Goal: Task Accomplishment & Management: Complete application form

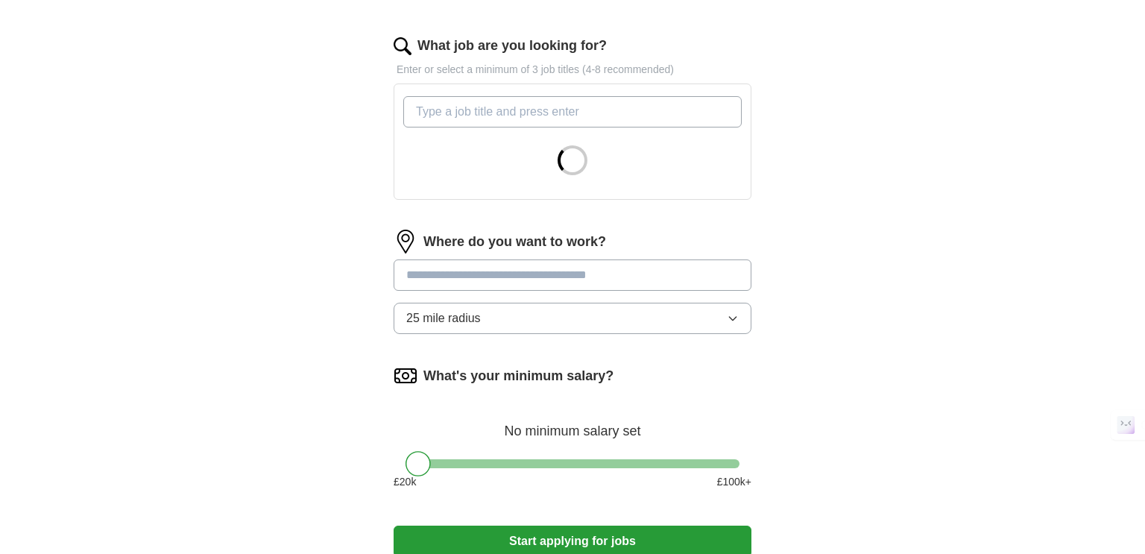
scroll to position [470, 0]
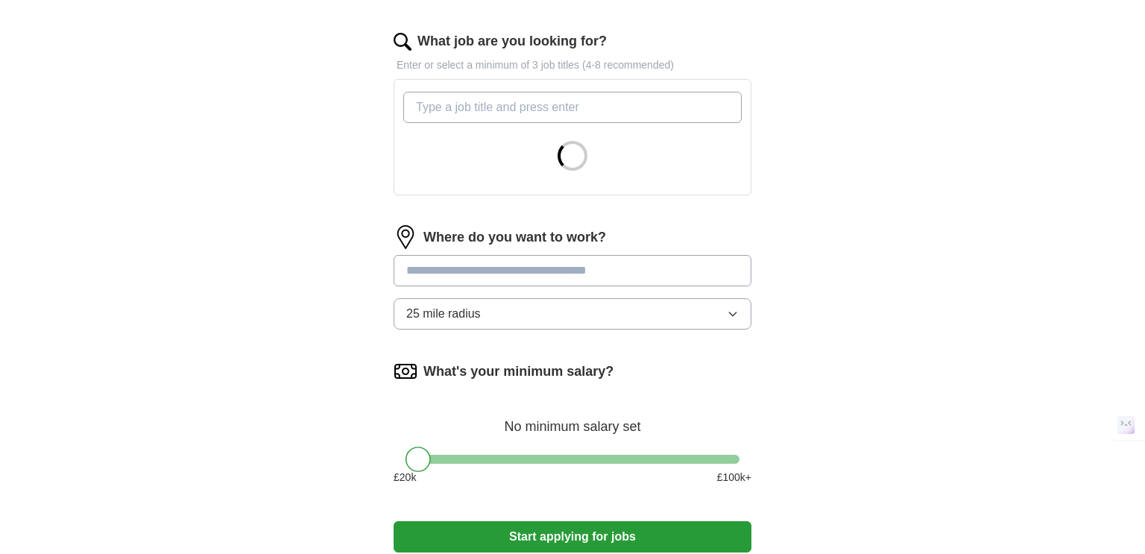
click at [648, 99] on input "What job are you looking for?" at bounding box center [572, 107] width 339 height 31
type input "p"
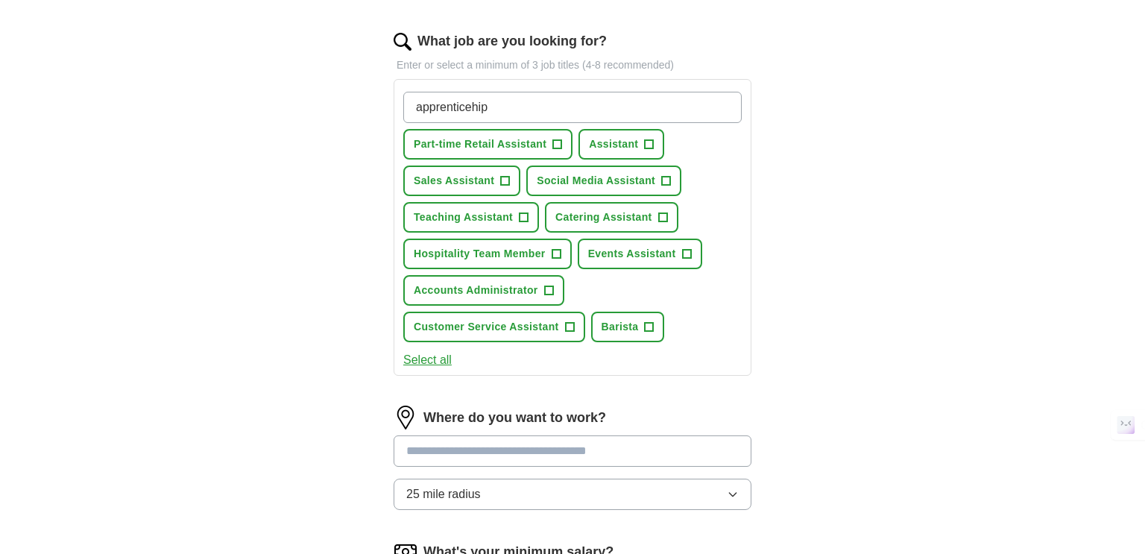
type input "apprenticehips"
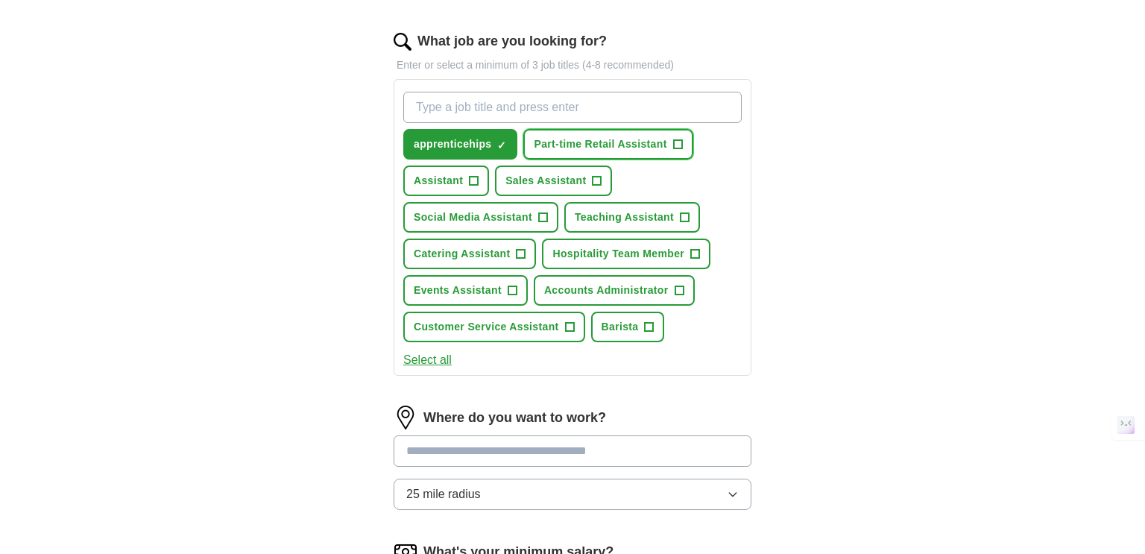
click at [687, 137] on button "Part-time Retail Assistant +" at bounding box center [607, 144] width 169 height 31
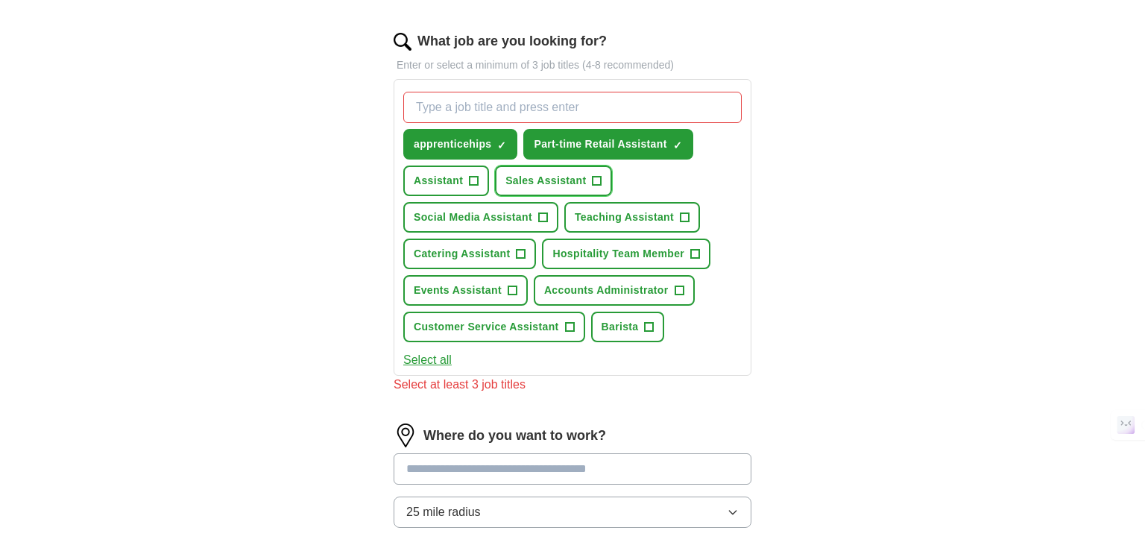
click at [559, 176] on span "Sales Assistant" at bounding box center [546, 181] width 81 height 16
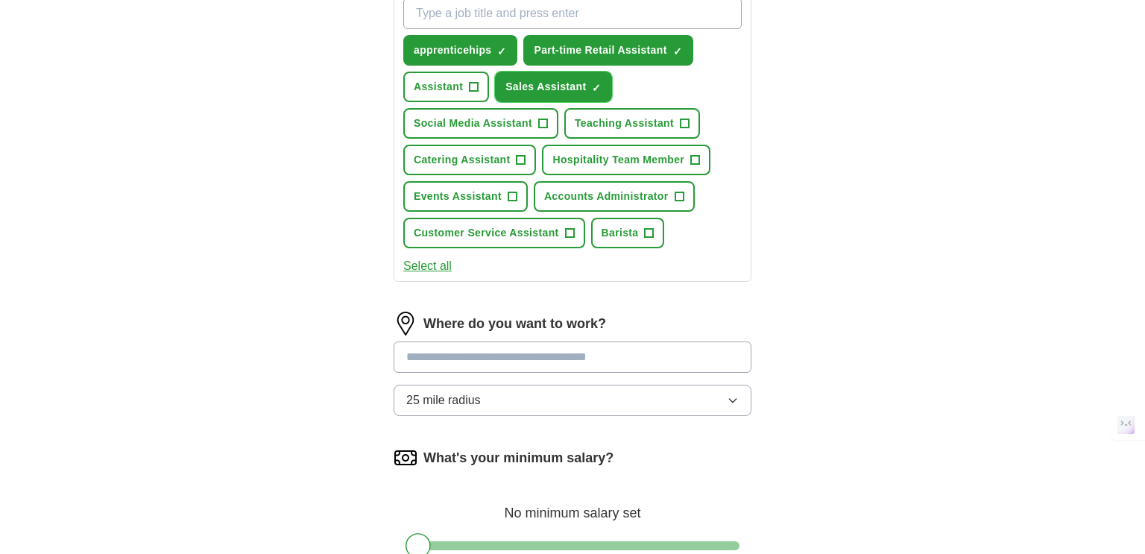
scroll to position [575, 0]
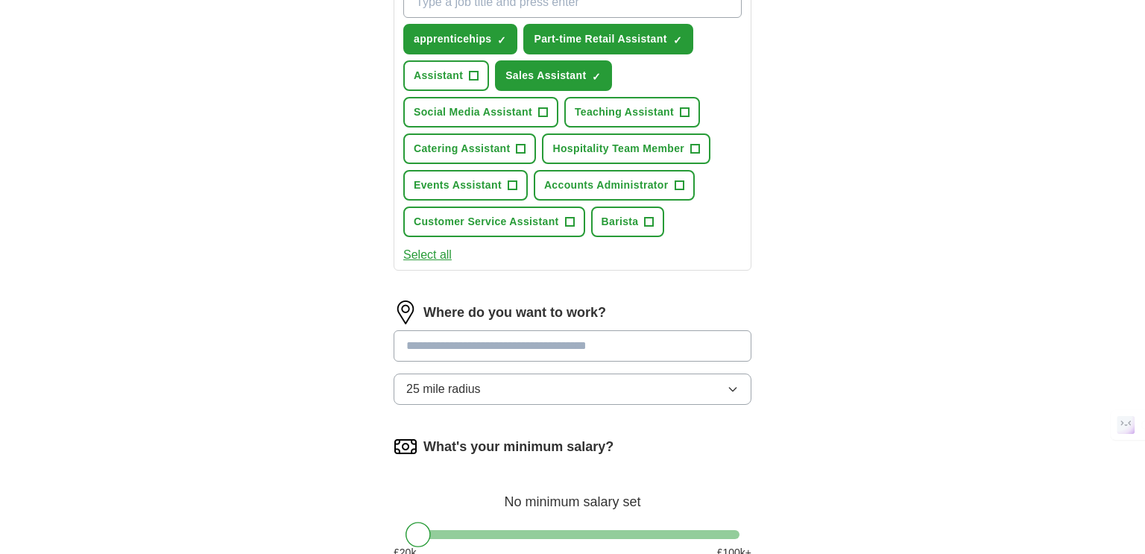
click at [557, 344] on input at bounding box center [573, 345] width 358 height 31
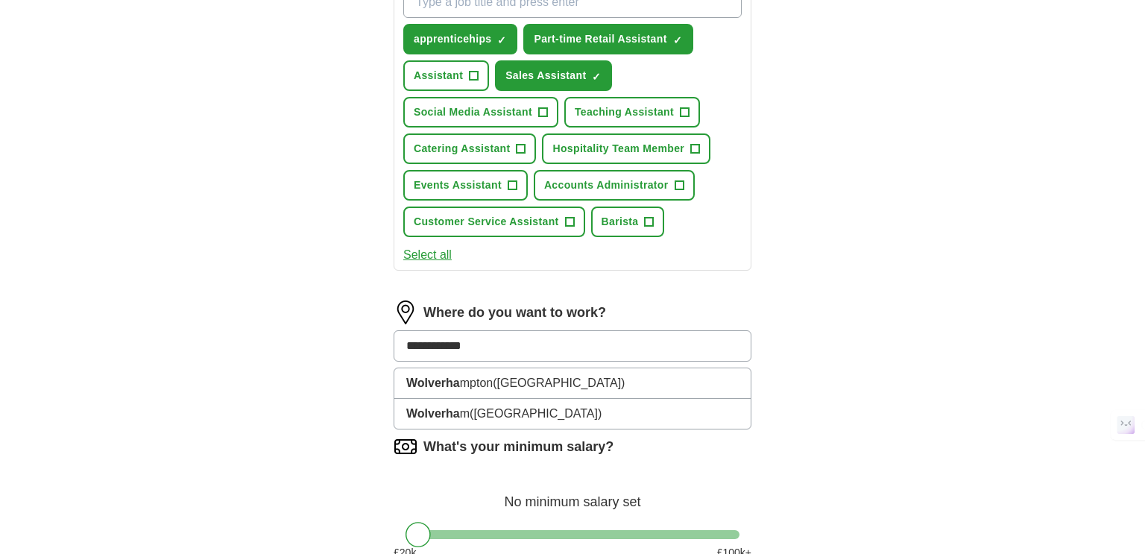
type input "**********"
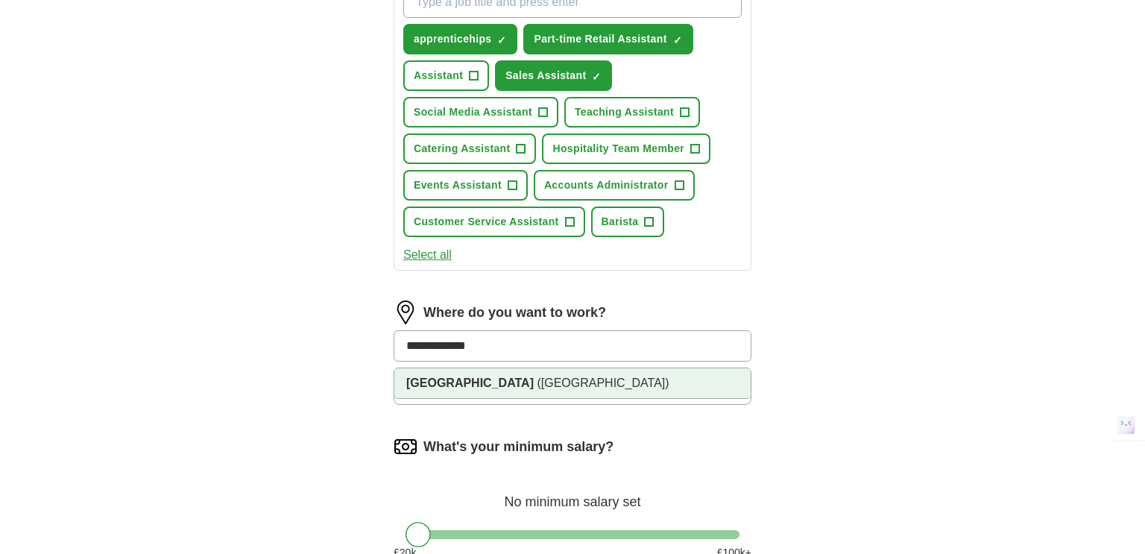
click at [565, 388] on li "[GEOGRAPHIC_DATA] ([GEOGRAPHIC_DATA])" at bounding box center [572, 383] width 356 height 30
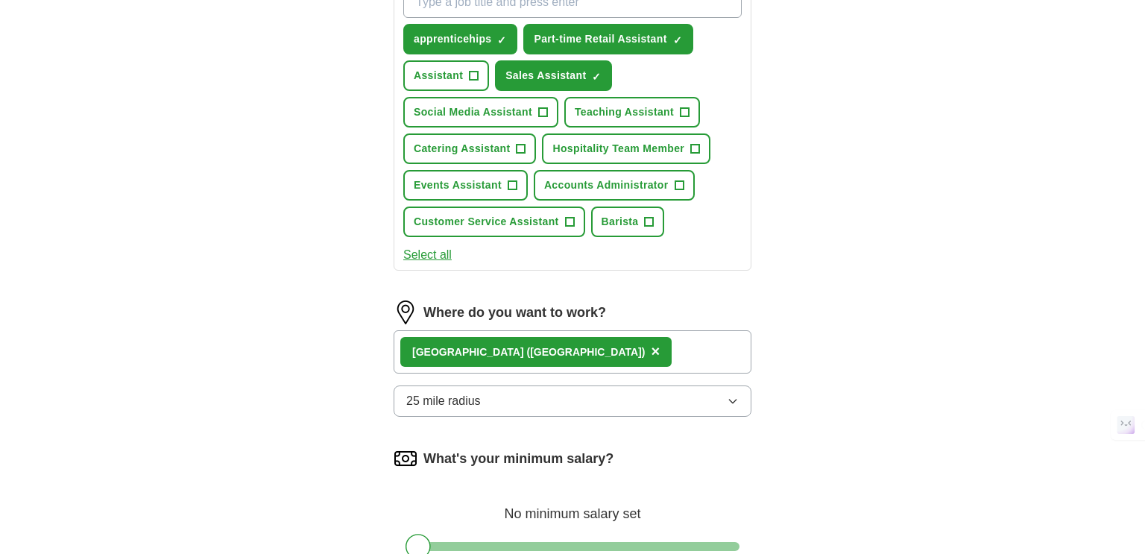
click at [547, 391] on button "25 mile radius" at bounding box center [573, 400] width 358 height 31
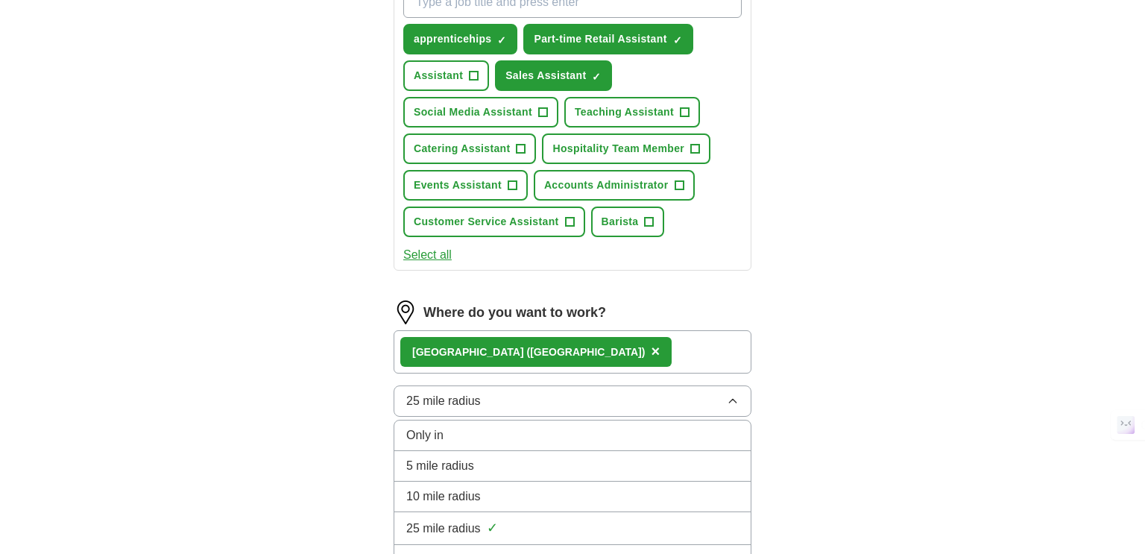
click at [523, 457] on div "5 mile radius" at bounding box center [572, 466] width 333 height 18
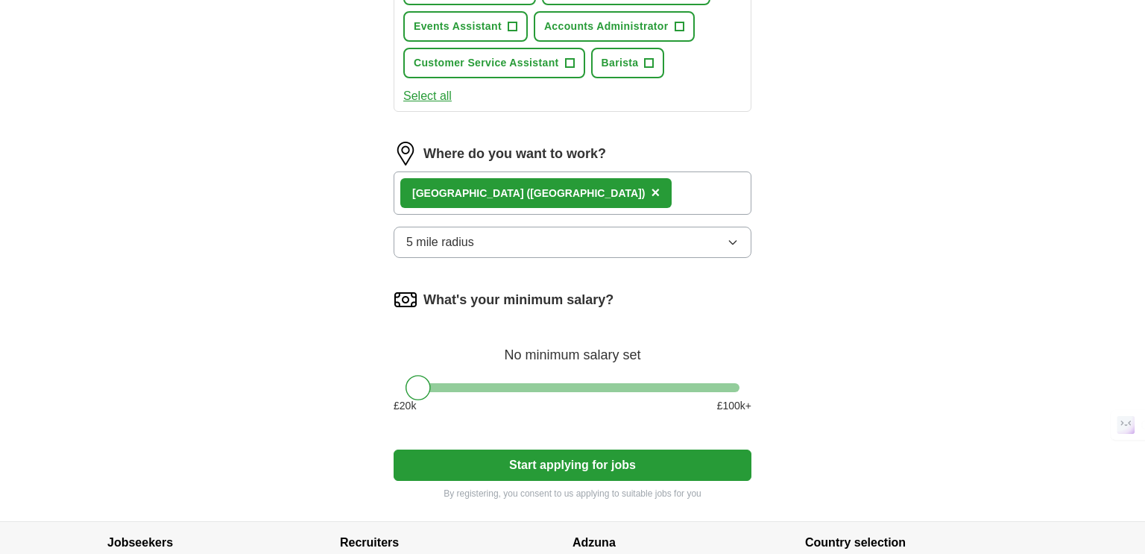
scroll to position [737, 0]
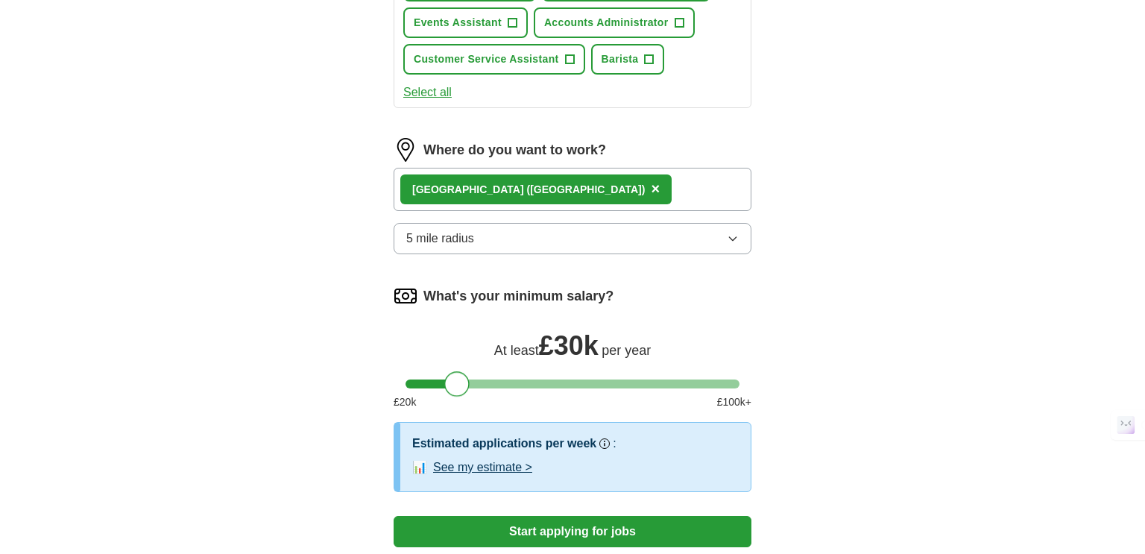
drag, startPoint x: 424, startPoint y: 380, endPoint x: 464, endPoint y: 377, distance: 40.4
click at [464, 377] on div at bounding box center [456, 383] width 25 height 25
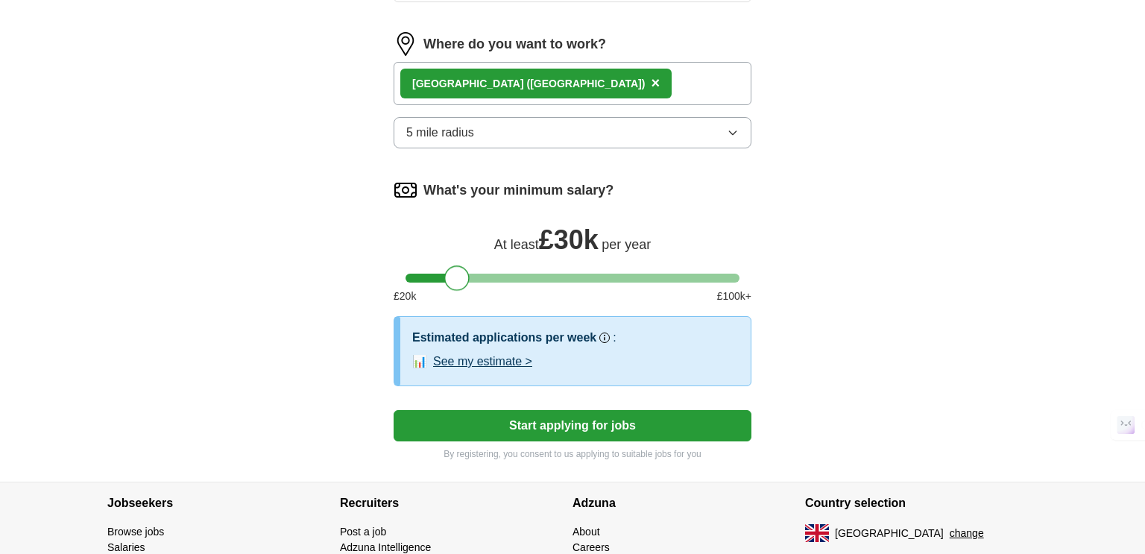
scroll to position [845, 0]
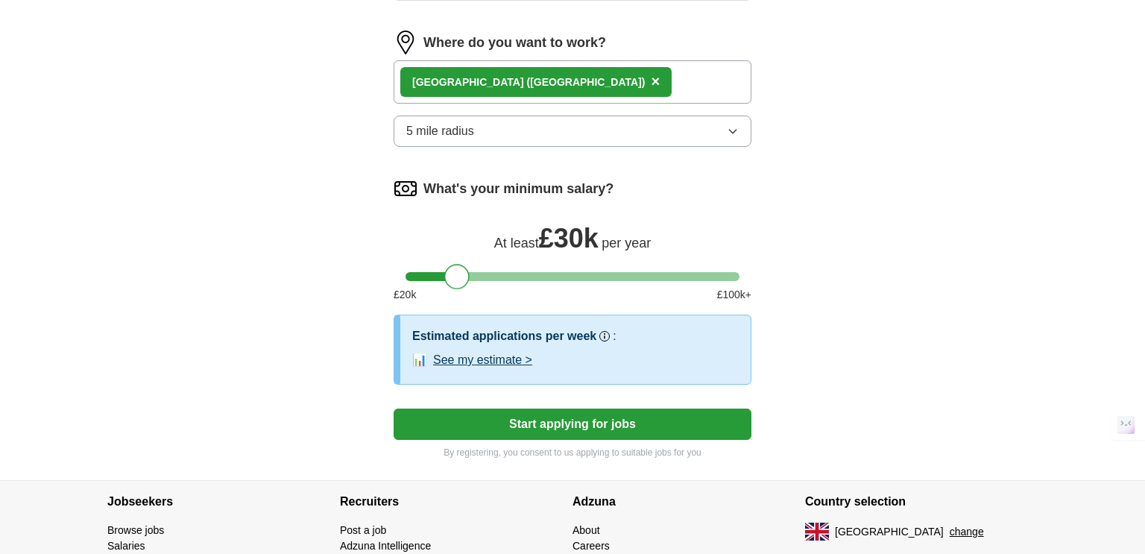
click at [567, 412] on button "Start applying for jobs" at bounding box center [573, 424] width 358 height 31
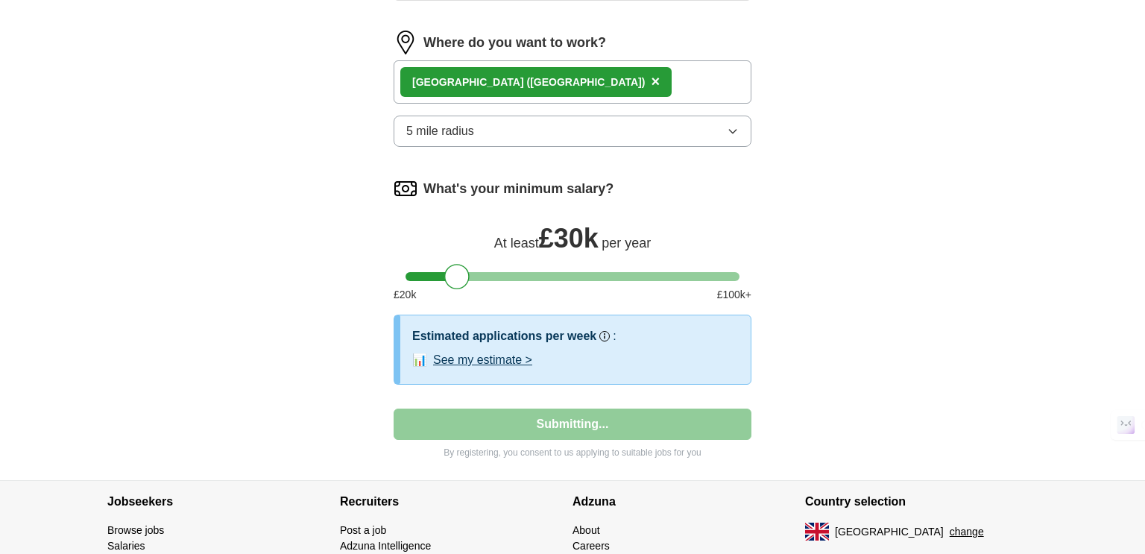
select select "**"
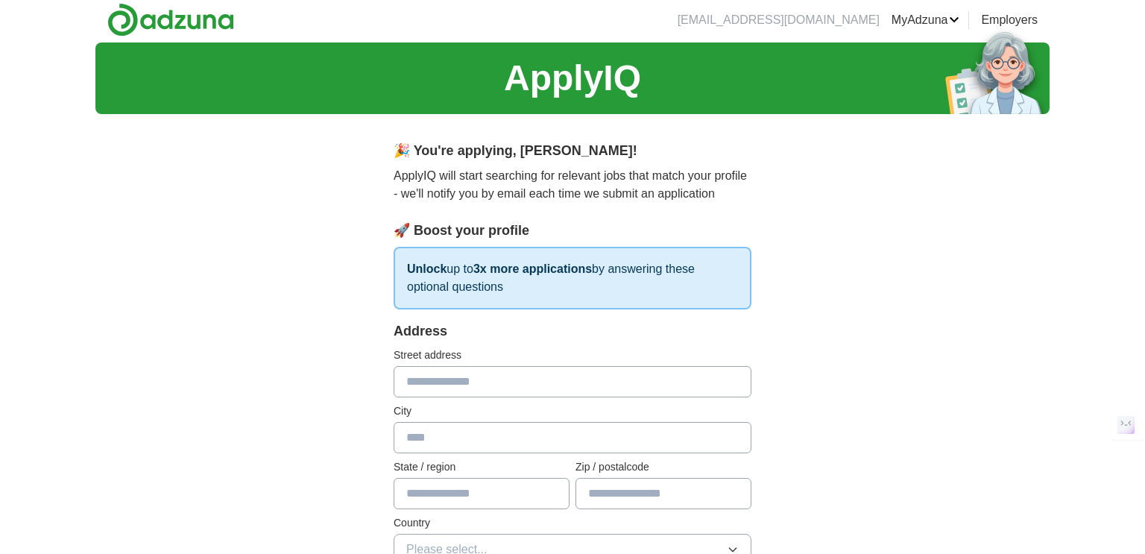
scroll to position [0, 0]
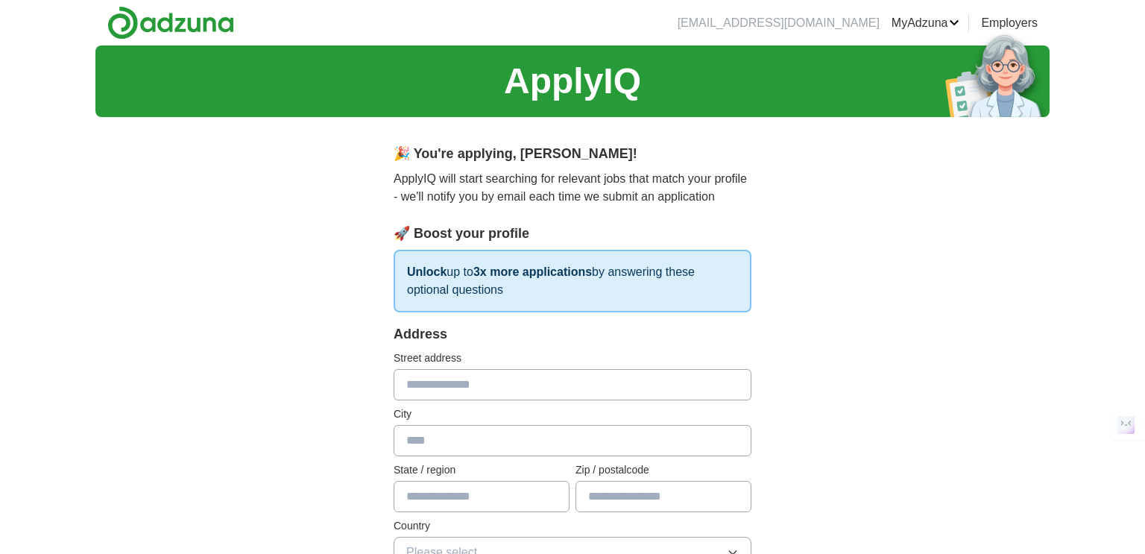
click at [535, 388] on input "text" at bounding box center [573, 384] width 358 height 31
type input "**********"
type input "*******"
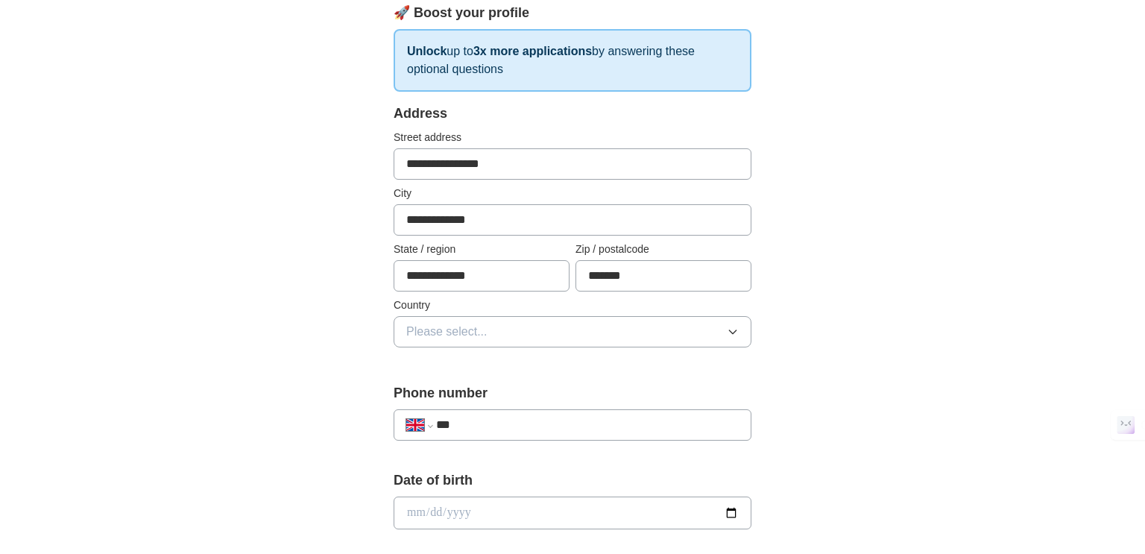
scroll to position [221, 0]
click at [548, 337] on button "Please select..." at bounding box center [573, 331] width 358 height 31
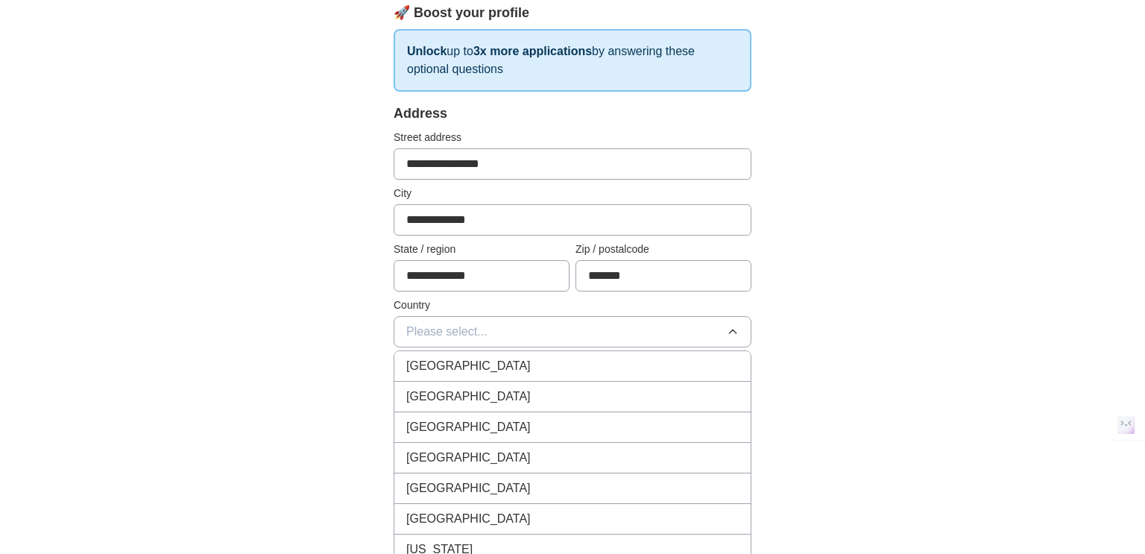
click at [562, 366] on div "[GEOGRAPHIC_DATA]" at bounding box center [572, 366] width 333 height 18
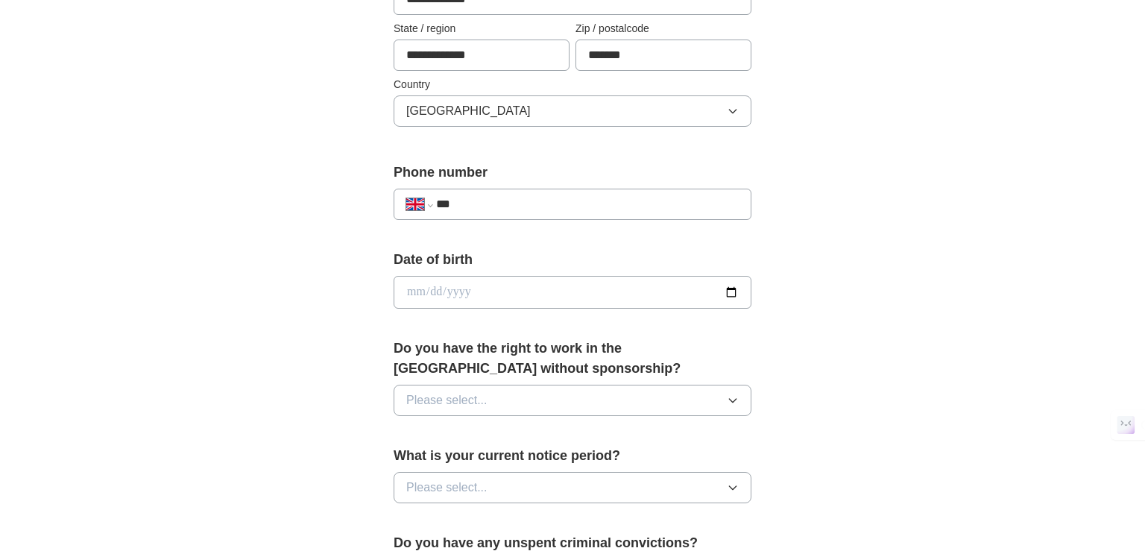
scroll to position [443, 0]
click at [509, 194] on input "***" at bounding box center [587, 203] width 303 height 18
type input "**********"
click at [576, 281] on input "date" at bounding box center [573, 290] width 358 height 33
type input "**********"
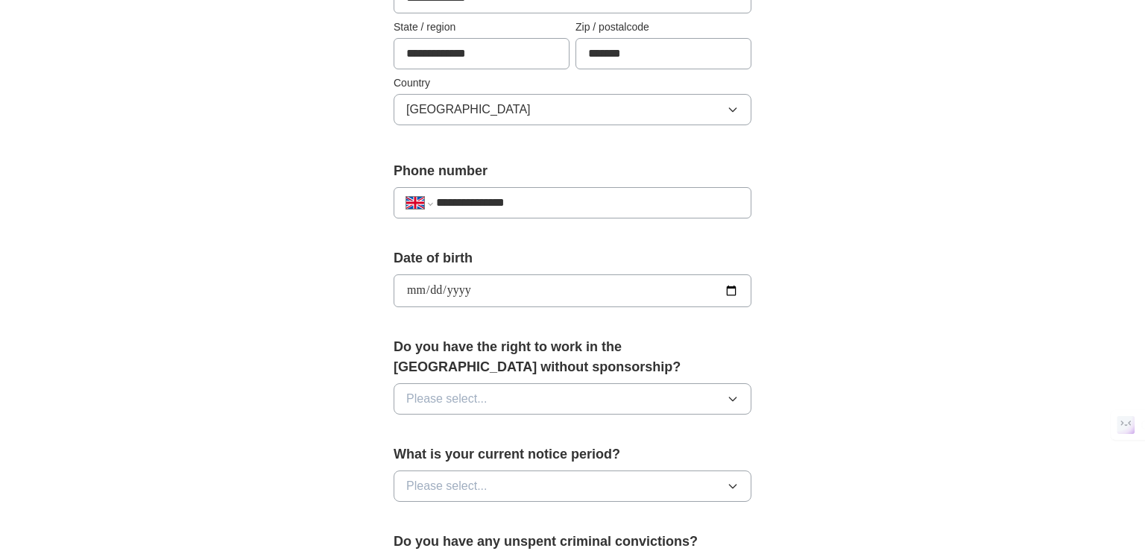
click at [602, 386] on button "Please select..." at bounding box center [573, 398] width 358 height 31
click at [602, 418] on li "Yes" at bounding box center [572, 433] width 356 height 31
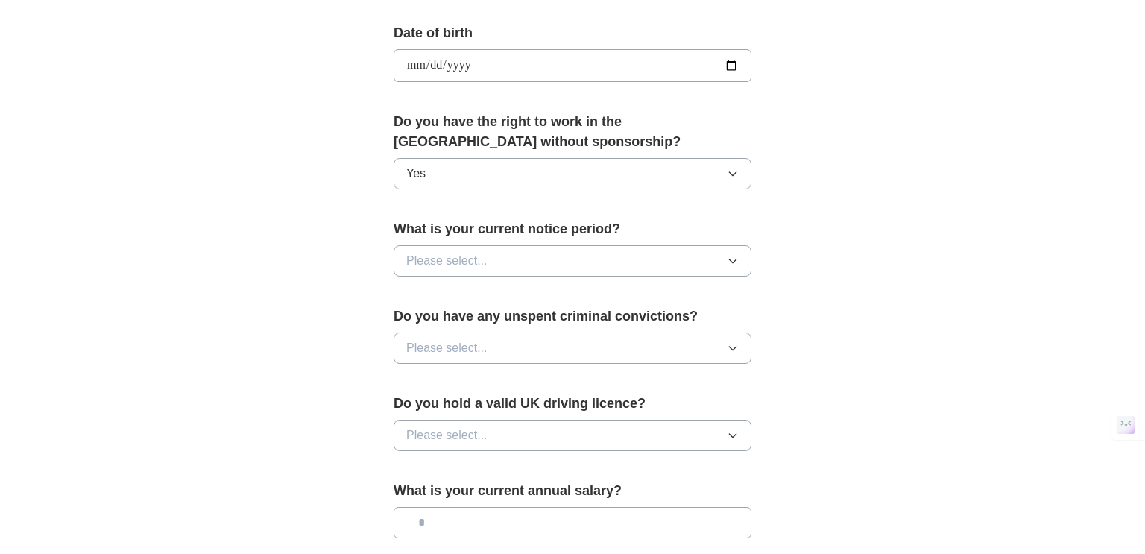
scroll to position [672, 0]
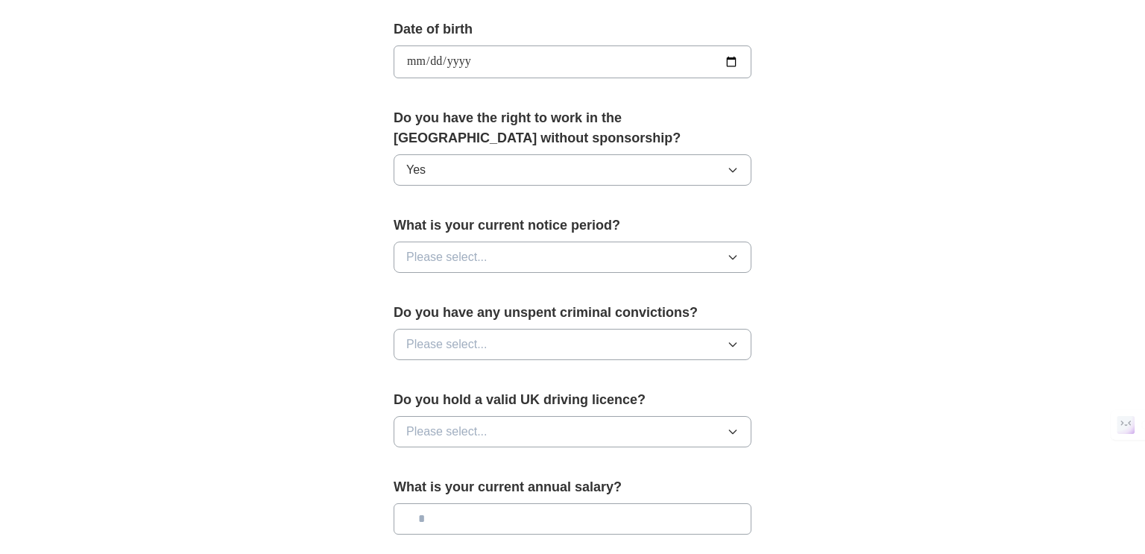
click at [616, 243] on button "Please select..." at bounding box center [573, 257] width 358 height 31
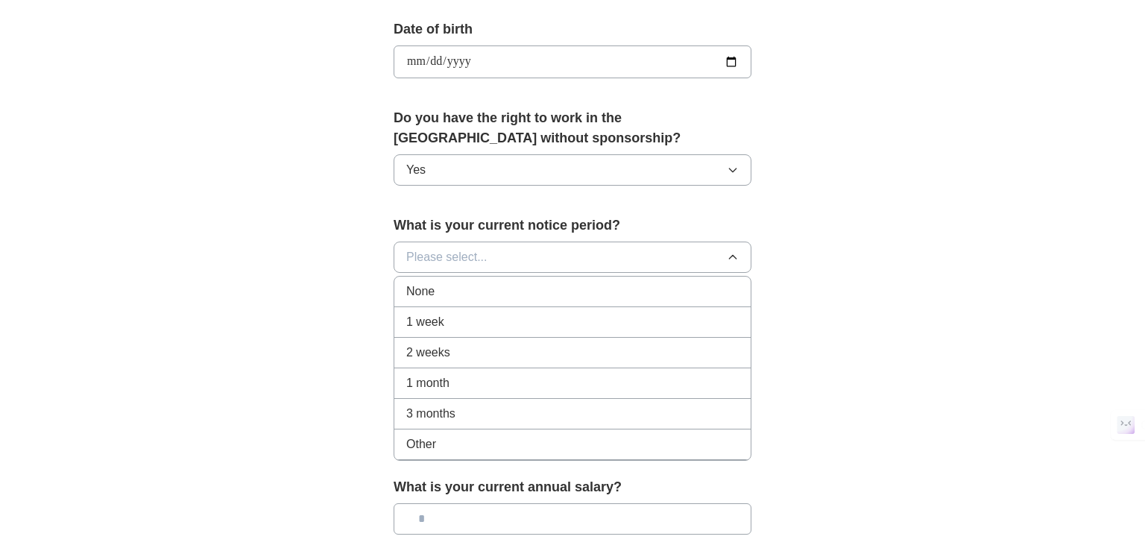
click at [620, 283] on div "None" at bounding box center [572, 292] width 333 height 18
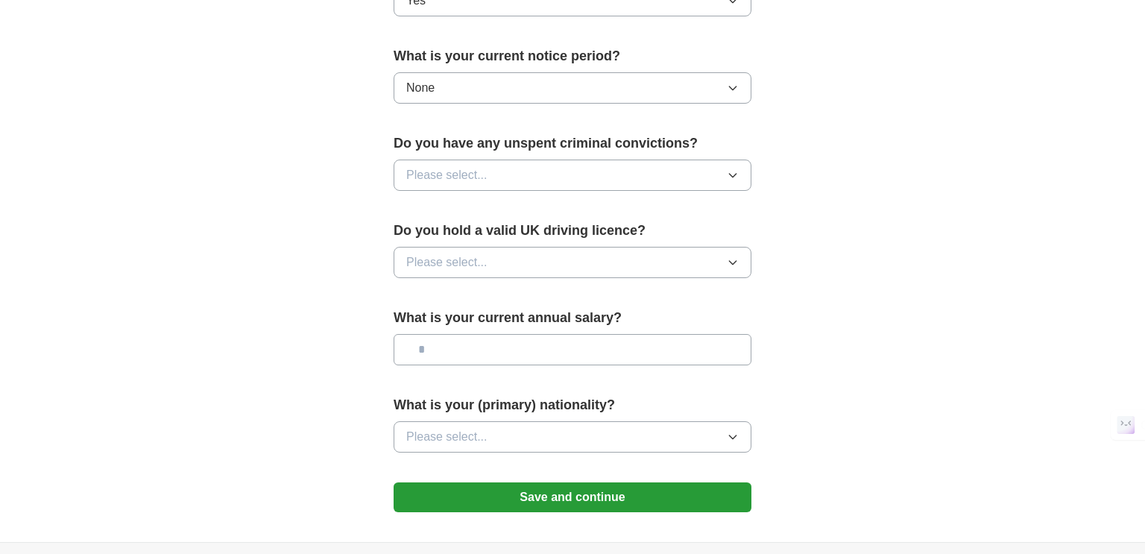
scroll to position [844, 0]
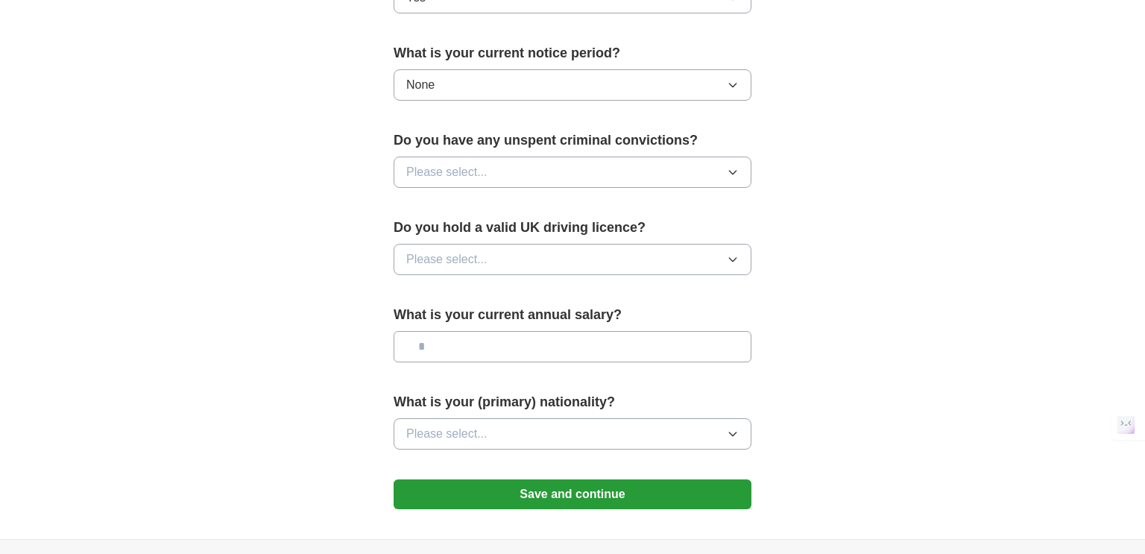
click at [606, 180] on button "Please select..." at bounding box center [573, 172] width 358 height 31
click at [607, 228] on div "No" at bounding box center [572, 237] width 333 height 18
click at [612, 252] on button "Please select..." at bounding box center [573, 259] width 358 height 31
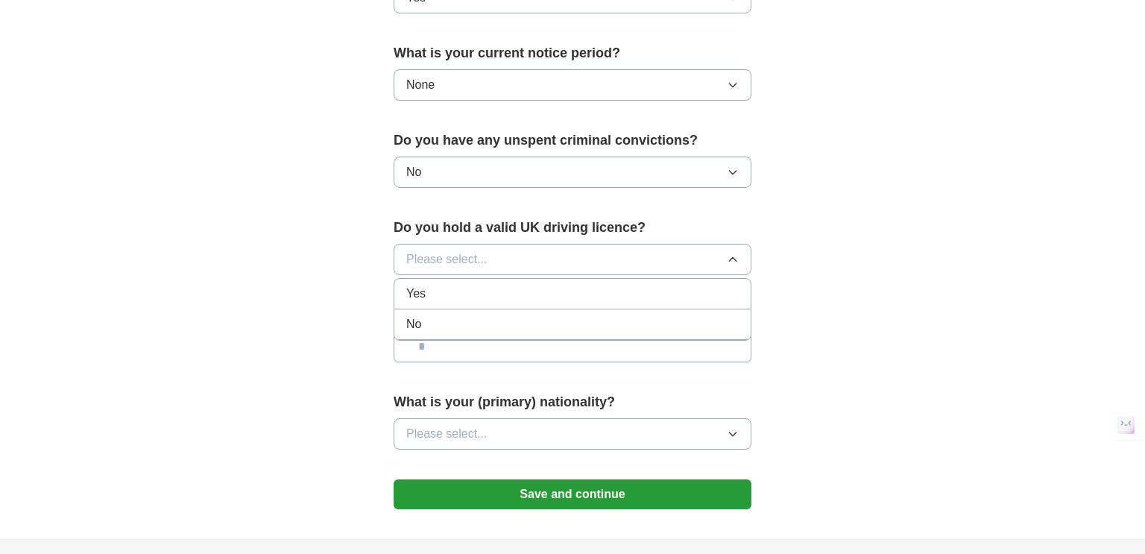
click at [619, 315] on div "No" at bounding box center [572, 324] width 333 height 18
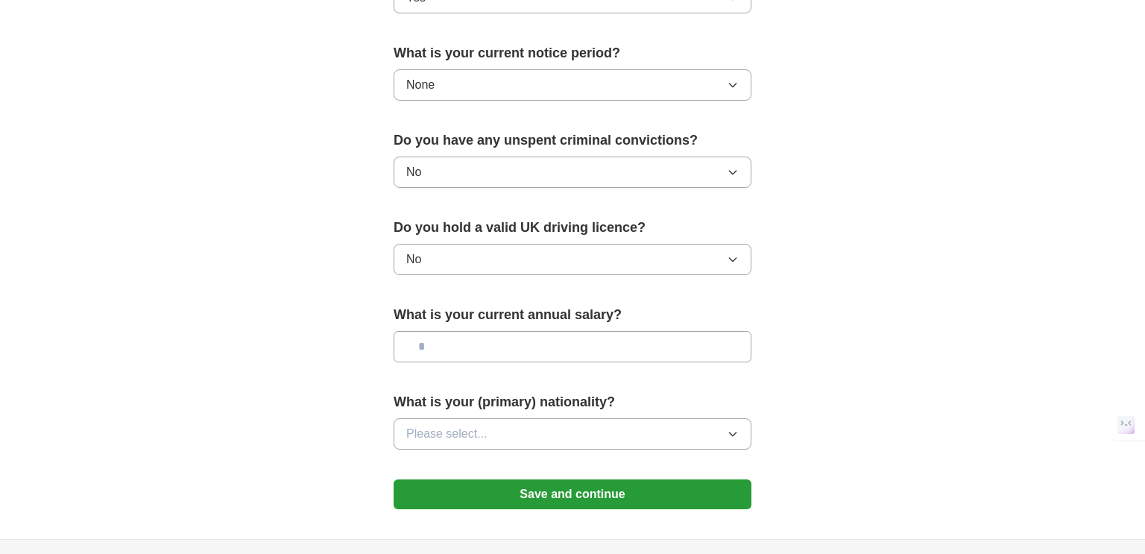
click at [625, 339] on input "text" at bounding box center [573, 346] width 358 height 31
type input "**"
click at [601, 427] on button "Please select..." at bounding box center [573, 433] width 358 height 31
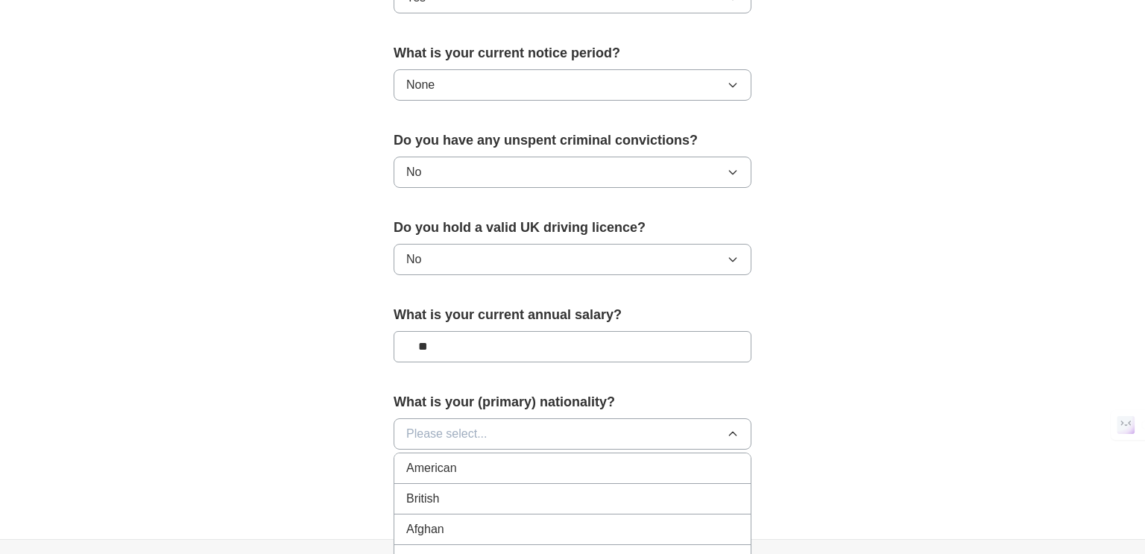
click at [596, 495] on div "British" at bounding box center [572, 499] width 333 height 18
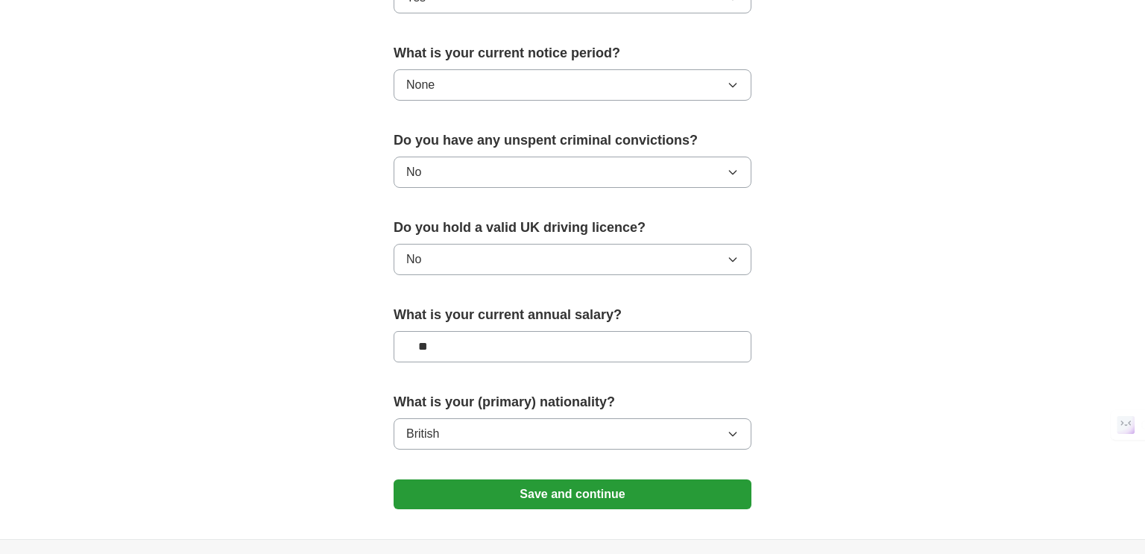
click at [580, 486] on button "Save and continue" at bounding box center [573, 494] width 358 height 30
